Goal: Task Accomplishment & Management: Manage account settings

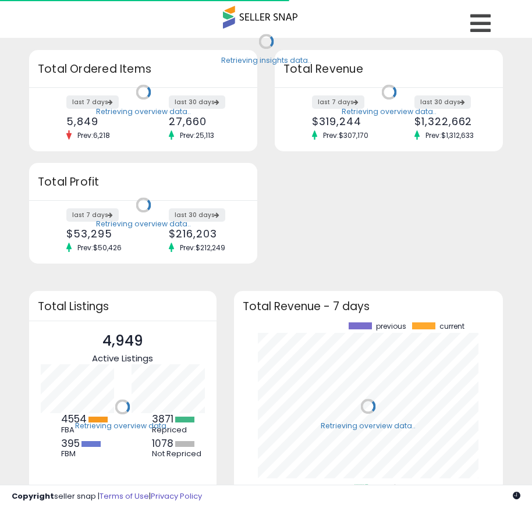
scroll to position [162, 246]
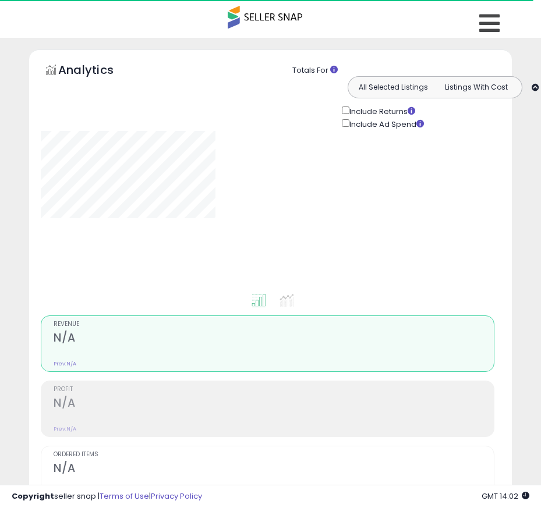
type input "****"
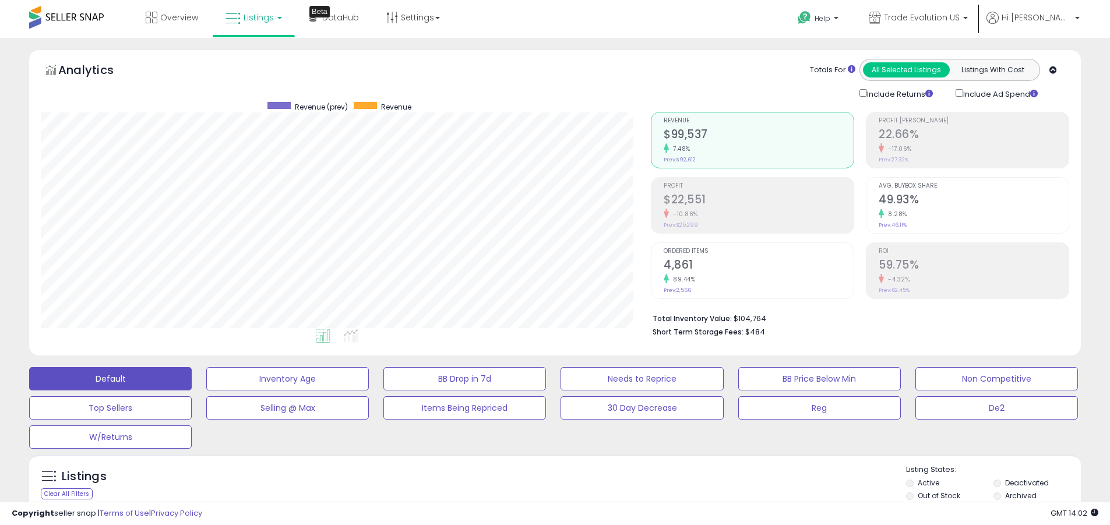
scroll to position [239, 610]
click at [541, 482] on label "Deactivated" at bounding box center [1027, 483] width 44 height 10
click at [541, 495] on label "Archived" at bounding box center [1020, 495] width 31 height 10
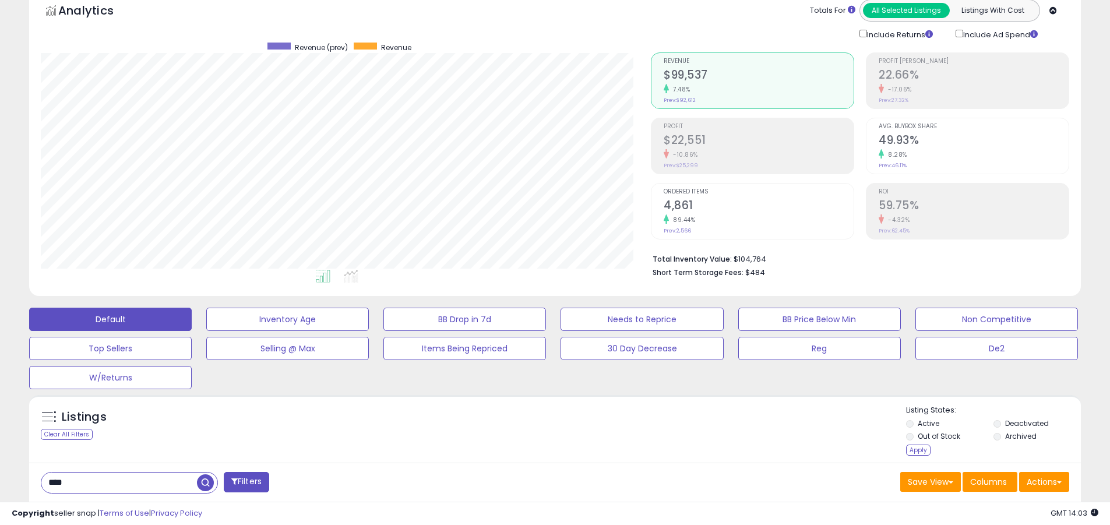
scroll to position [247, 0]
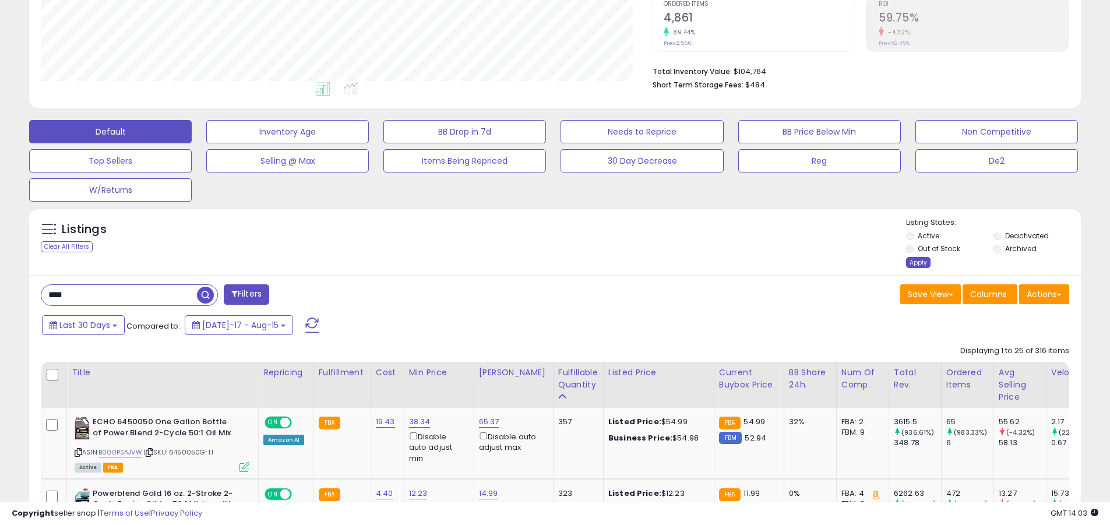
click at [541, 262] on div "Apply" at bounding box center [918, 262] width 24 height 11
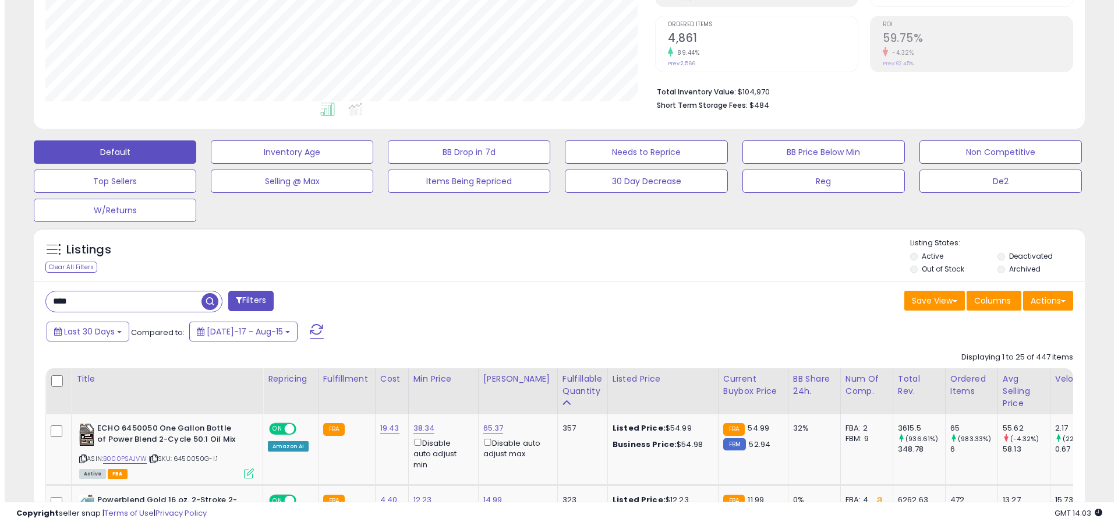
scroll to position [239, 610]
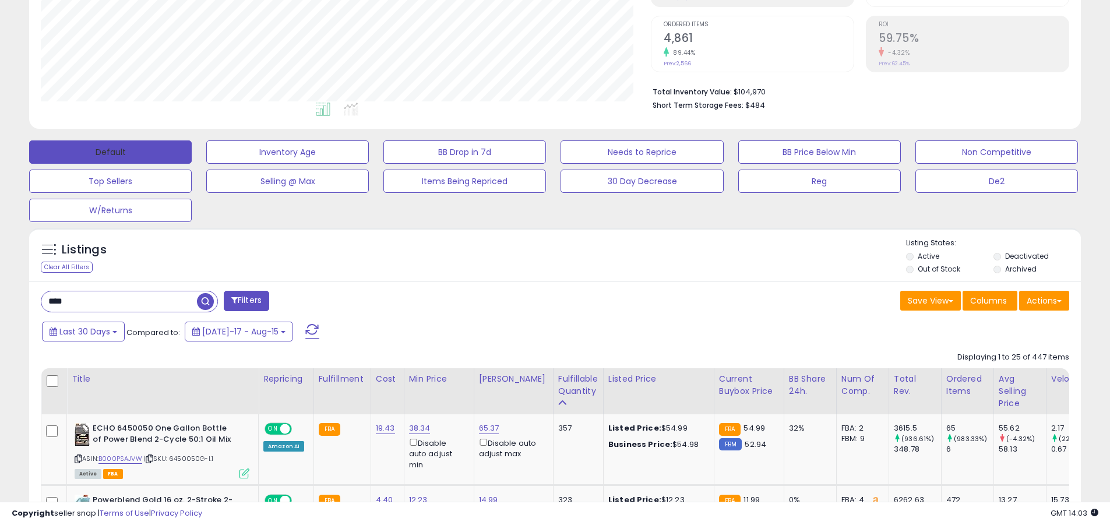
click at [110, 151] on button "Default" at bounding box center [110, 151] width 163 height 23
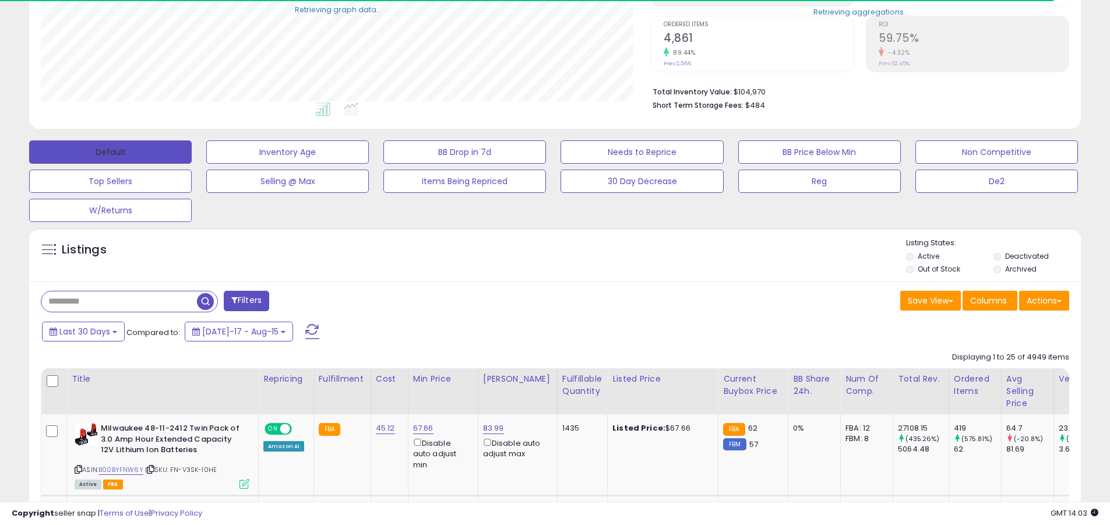
scroll to position [582205, 581833]
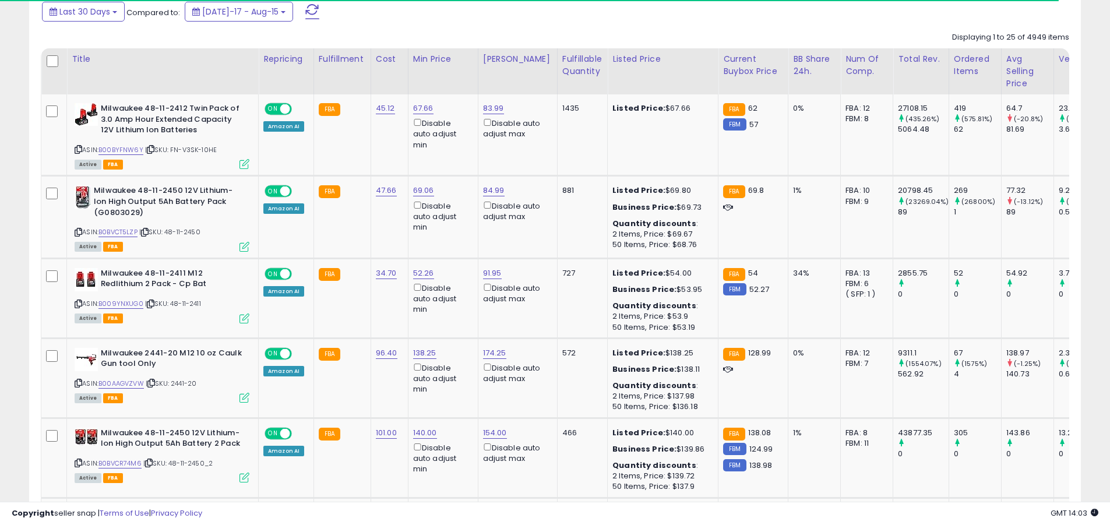
click at [305, 11] on span at bounding box center [312, 11] width 14 height 15
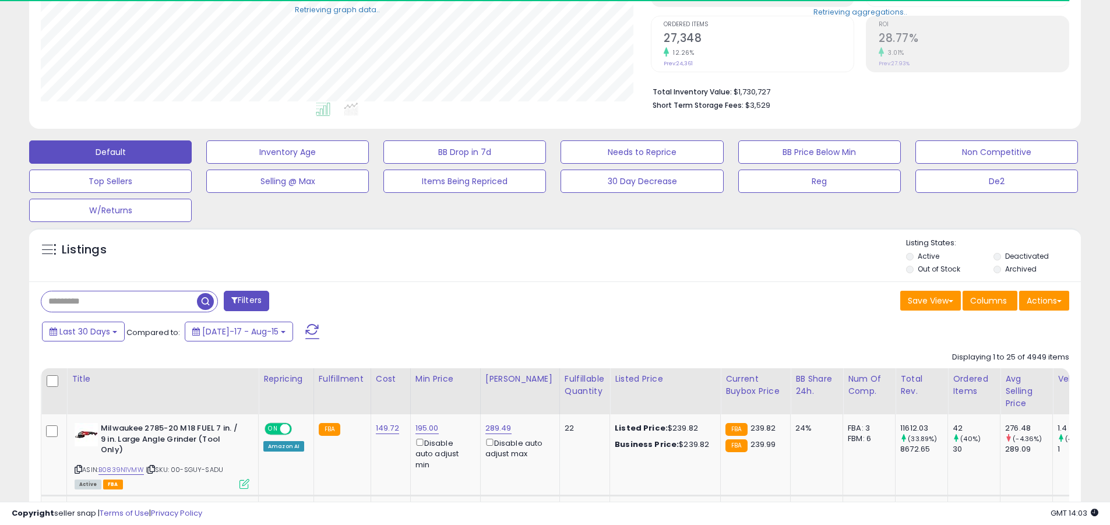
scroll to position [239, 610]
click at [119, 301] on input "text" at bounding box center [119, 301] width 156 height 20
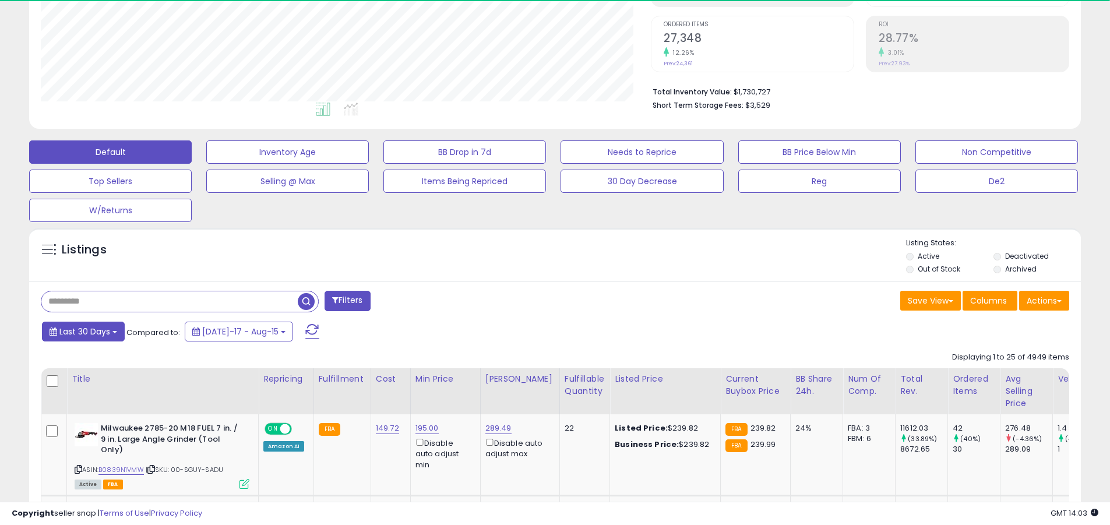
click at [83, 331] on span "Last 30 Days" at bounding box center [84, 332] width 51 height 12
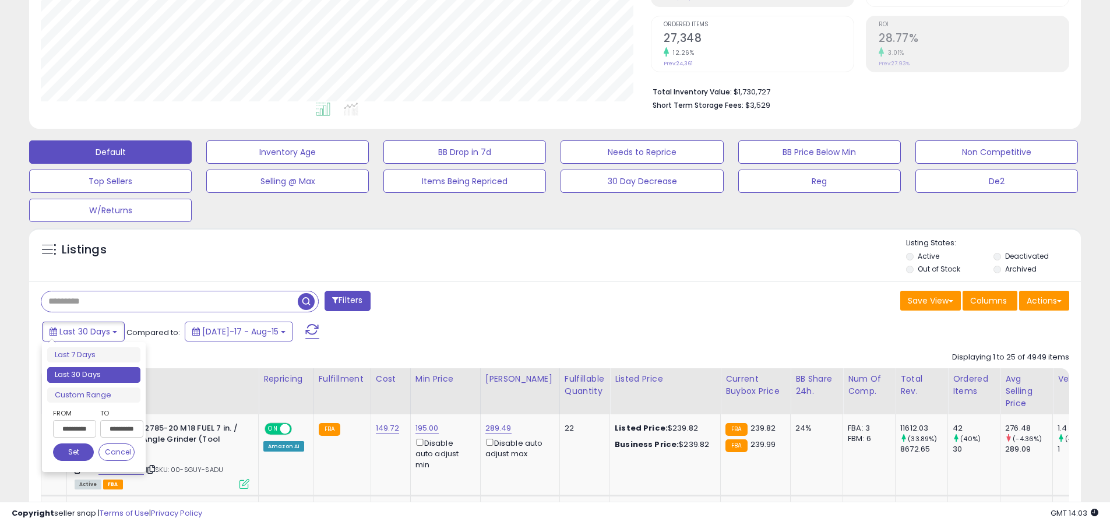
click at [94, 375] on li "Last 30 Days" at bounding box center [93, 375] width 93 height 16
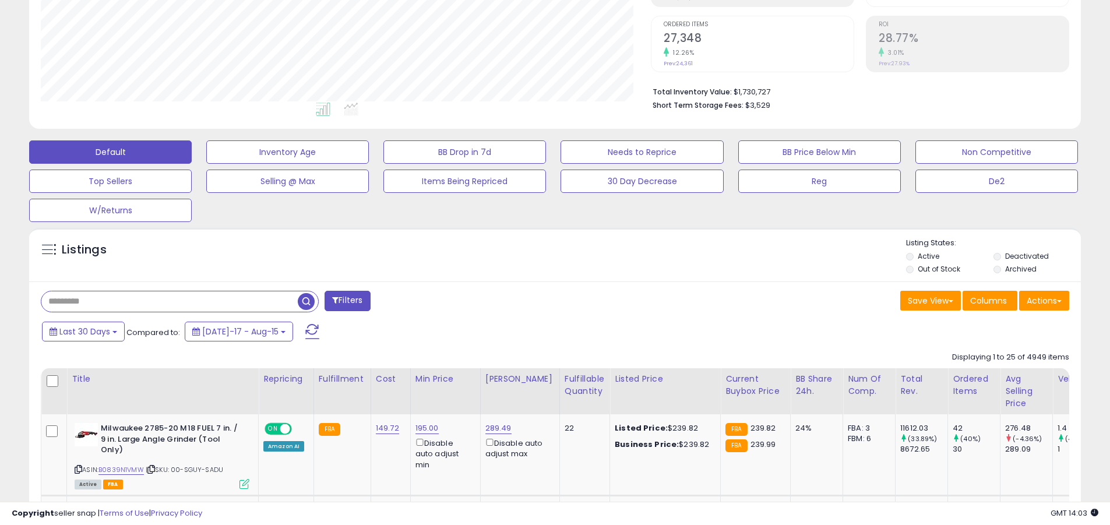
click at [169, 301] on input "text" at bounding box center [169, 301] width 256 height 20
click at [308, 299] on span "button" at bounding box center [306, 301] width 17 height 17
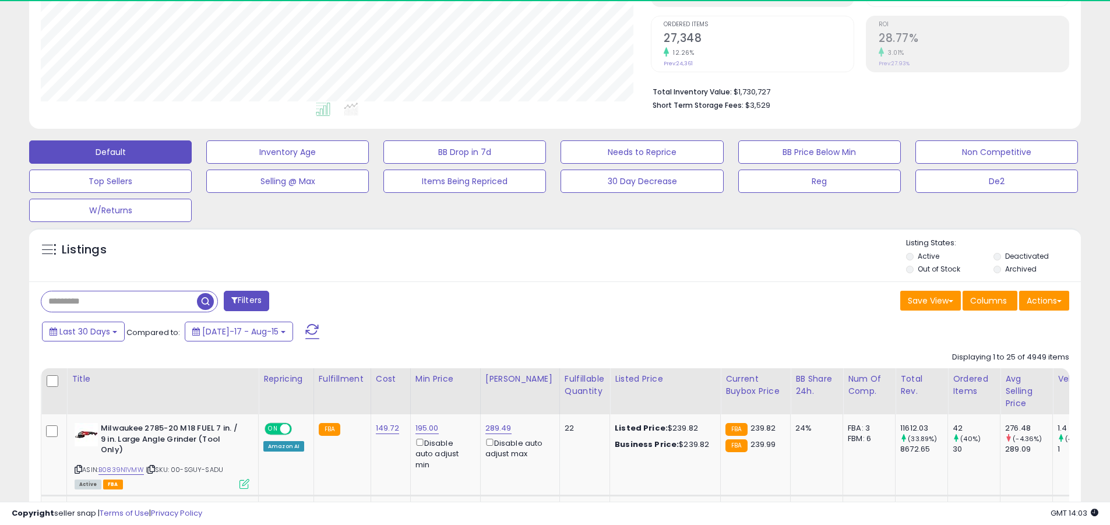
scroll to position [0, 0]
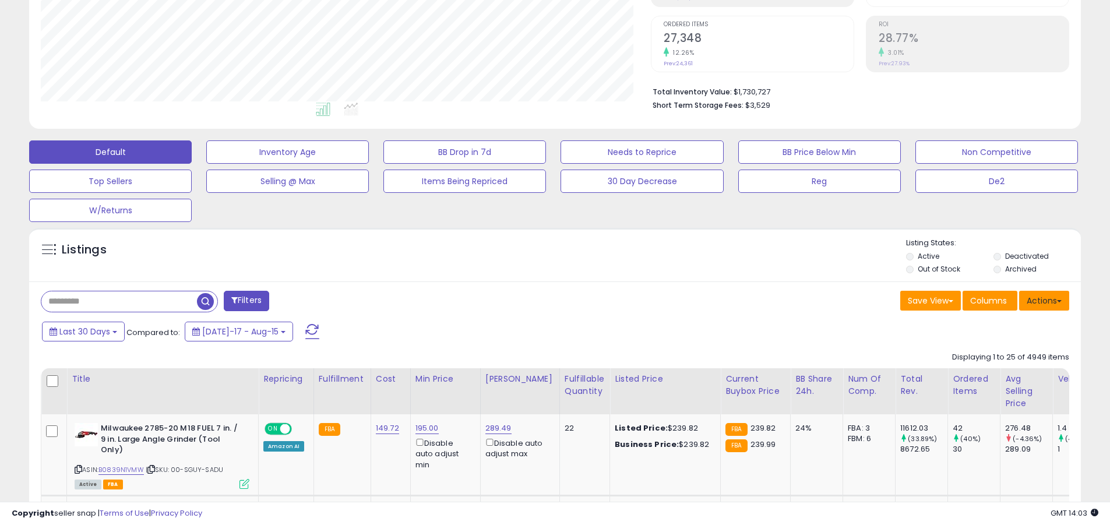
click at [541, 300] on button "Actions" at bounding box center [1044, 301] width 50 height 20
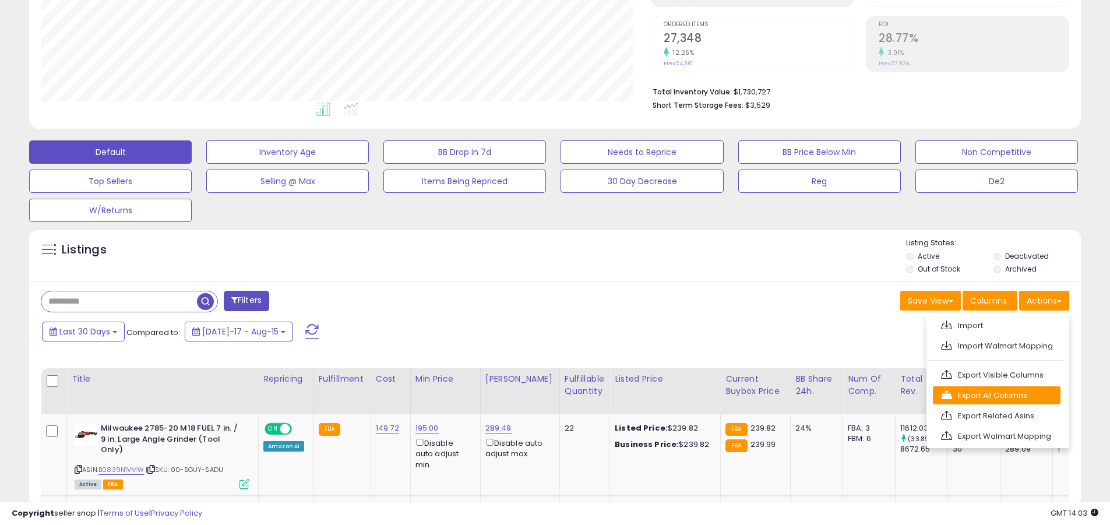
click at [541, 395] on link "Export All Columns" at bounding box center [996, 395] width 128 height 18
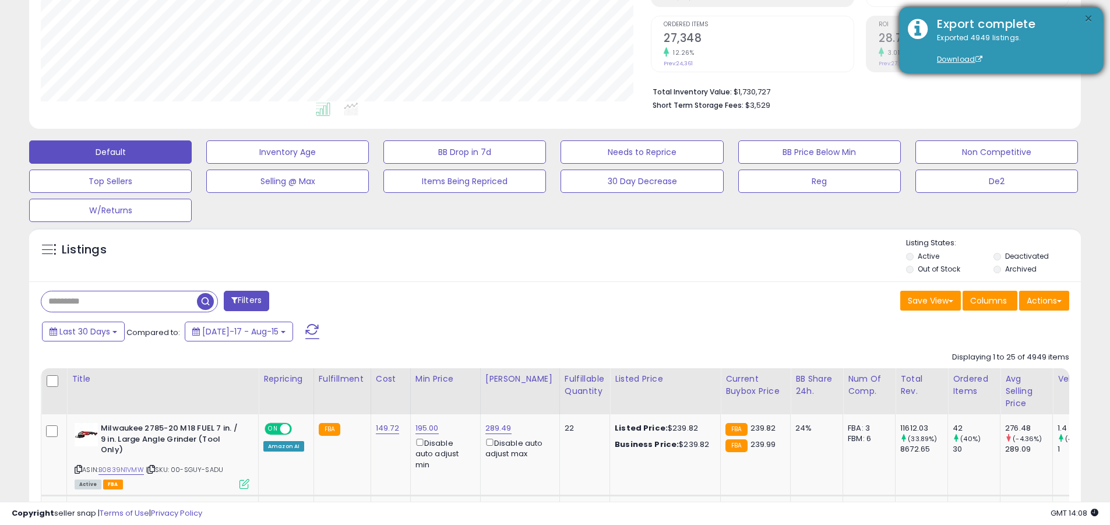
click at [541, 19] on button "×" at bounding box center [1087, 19] width 9 height 15
